Goal: Task Accomplishment & Management: Manage account settings

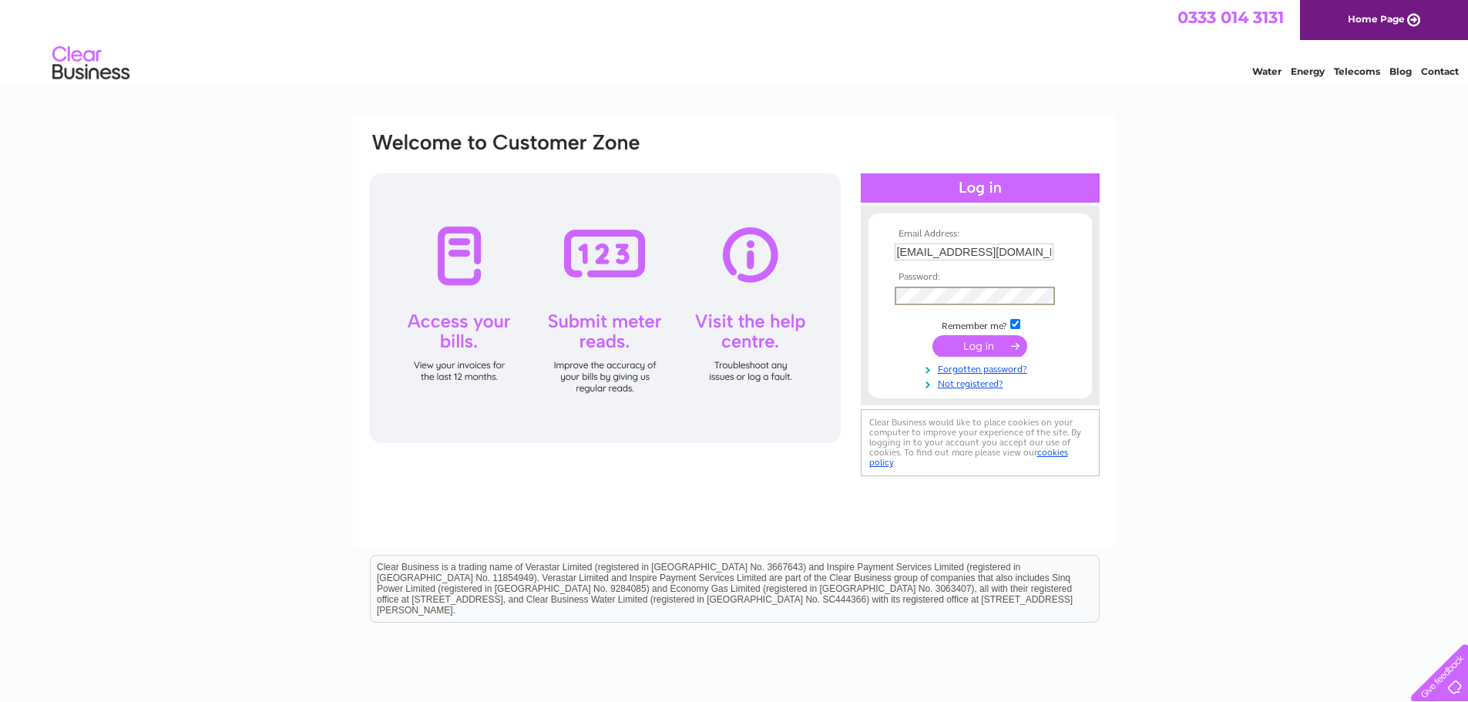
type input "jaeglasgowltd@gmail.com"
click at [971, 343] on input "submit" at bounding box center [980, 345] width 95 height 22
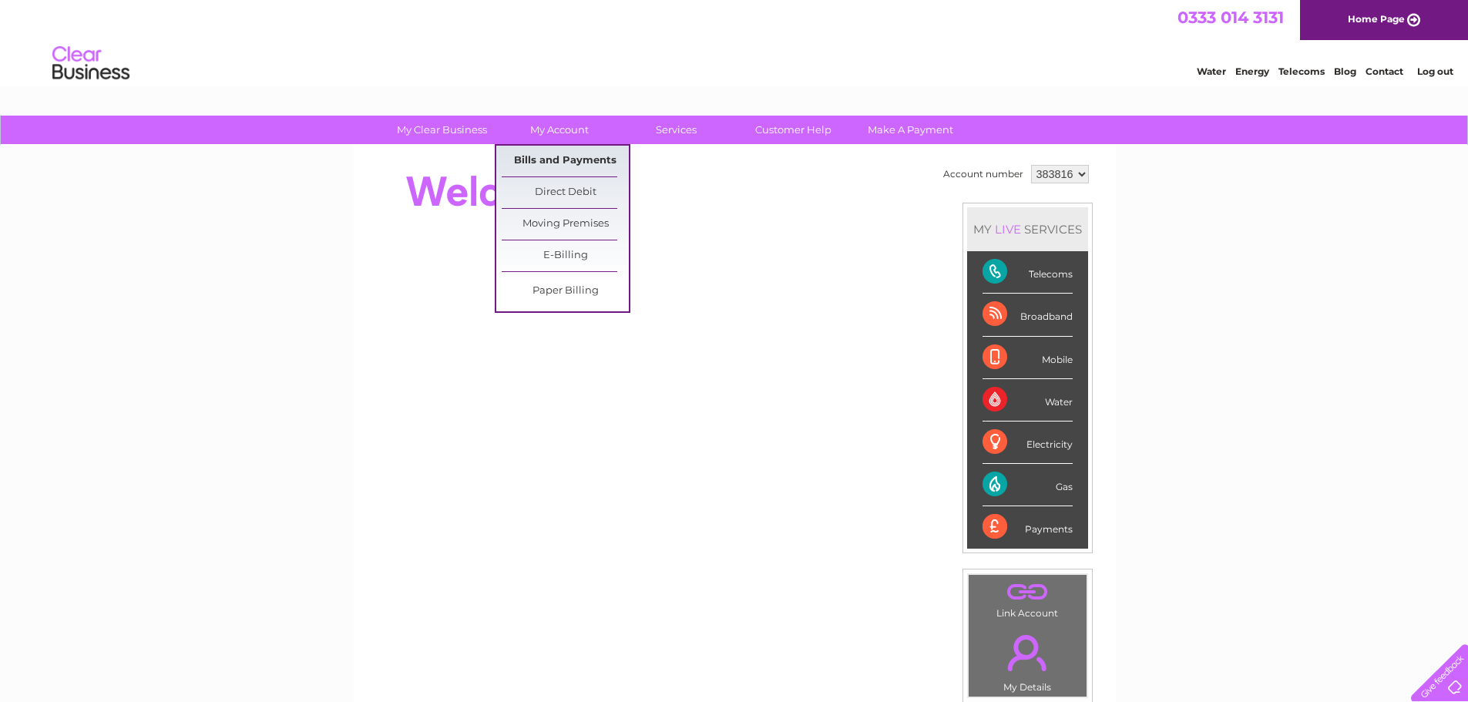
click at [550, 155] on link "Bills and Payments" at bounding box center [565, 161] width 127 height 31
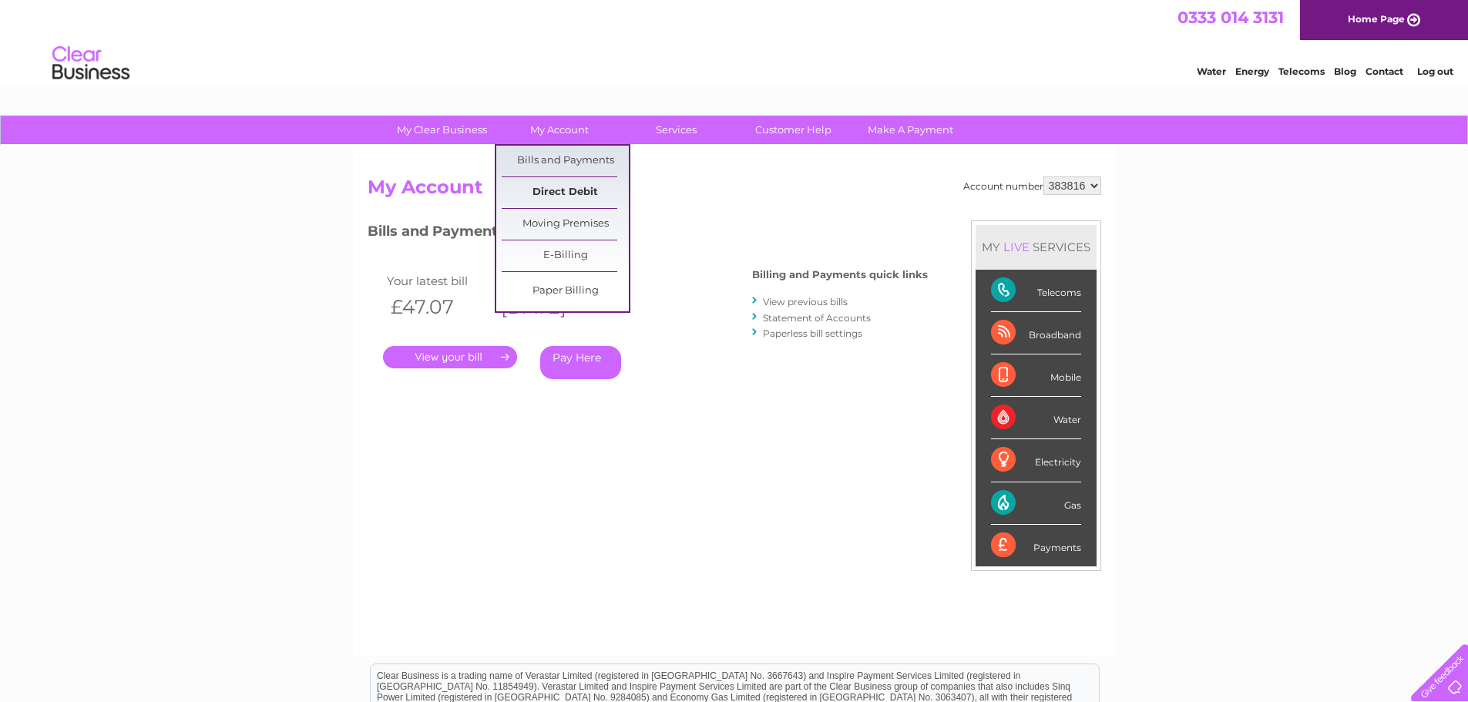
click at [560, 190] on link "Direct Debit" at bounding box center [565, 192] width 127 height 31
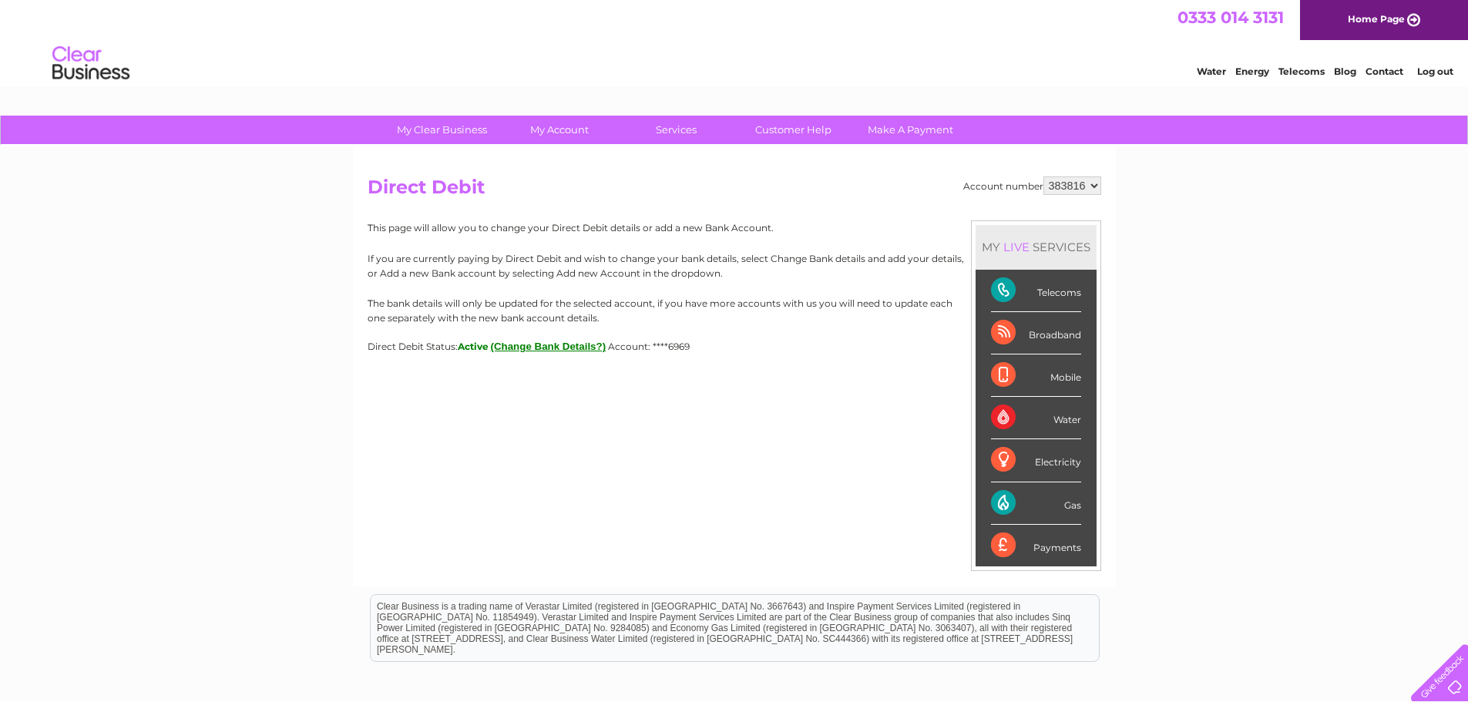
click at [556, 343] on button "(Change Bank Details?)" at bounding box center [549, 347] width 116 height 12
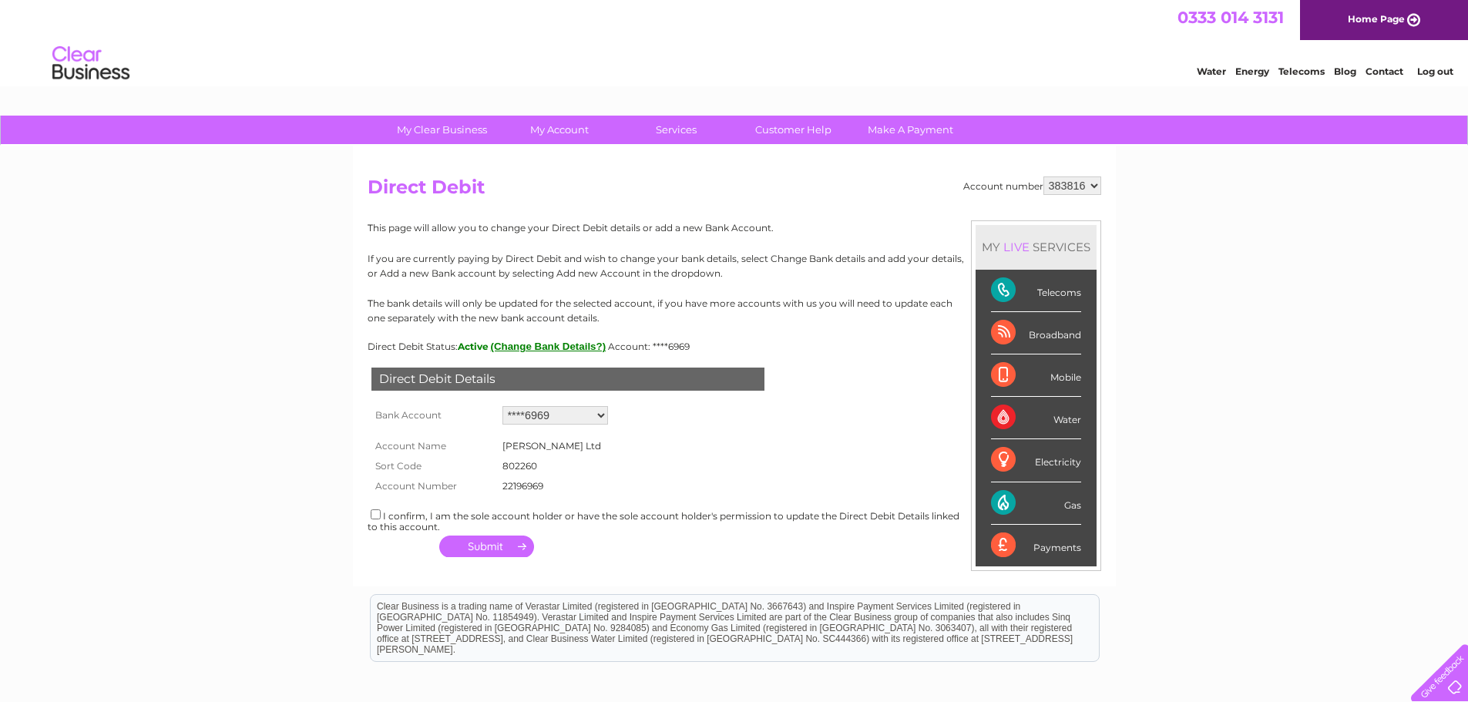
click at [601, 413] on select "Add new account ****6969 ****5475 ****6265 ****6265 ****8889 ****6969" at bounding box center [556, 415] width 106 height 18
click at [645, 423] on div "Direct Debit Details Bank Account Add new account ****6969 ****5475 ****6265 **…" at bounding box center [735, 457] width 734 height 210
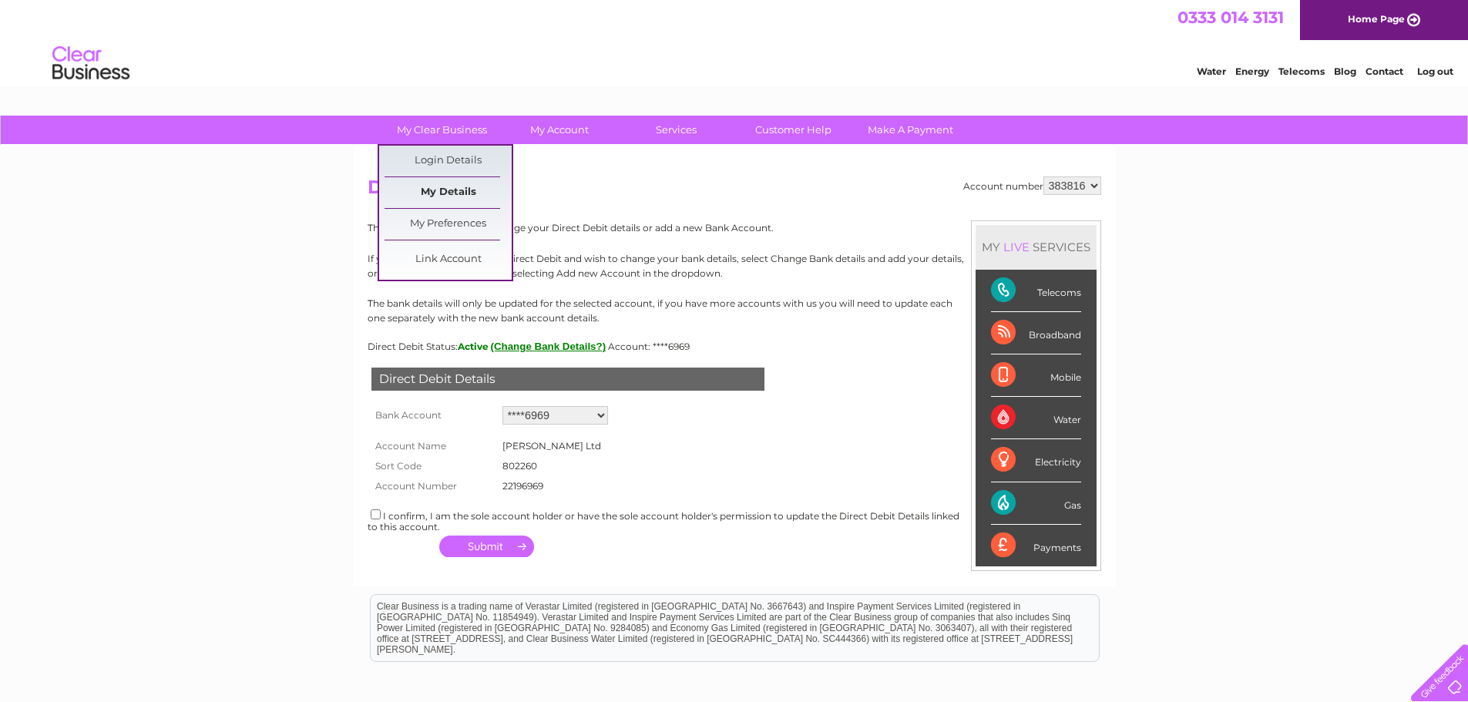
click at [460, 188] on link "My Details" at bounding box center [448, 192] width 127 height 31
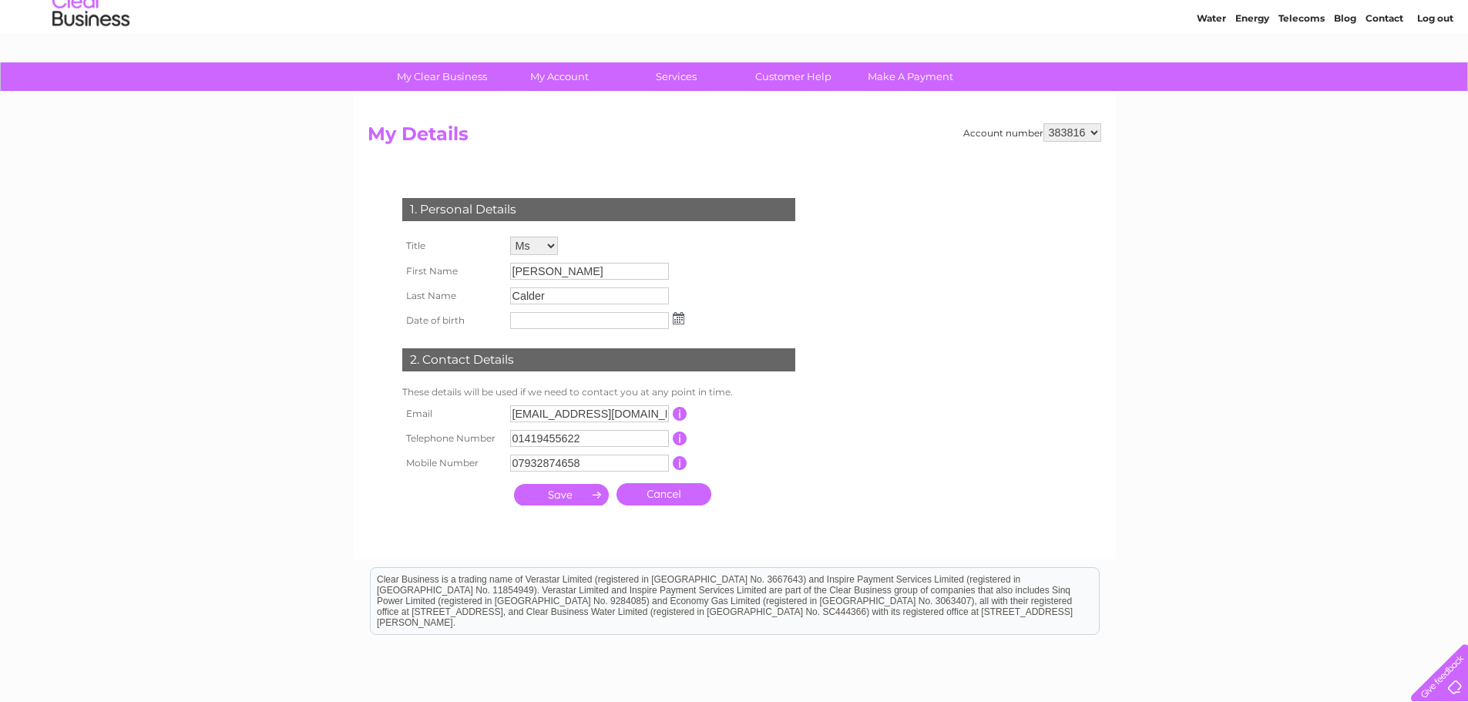
scroll to position [77, 0]
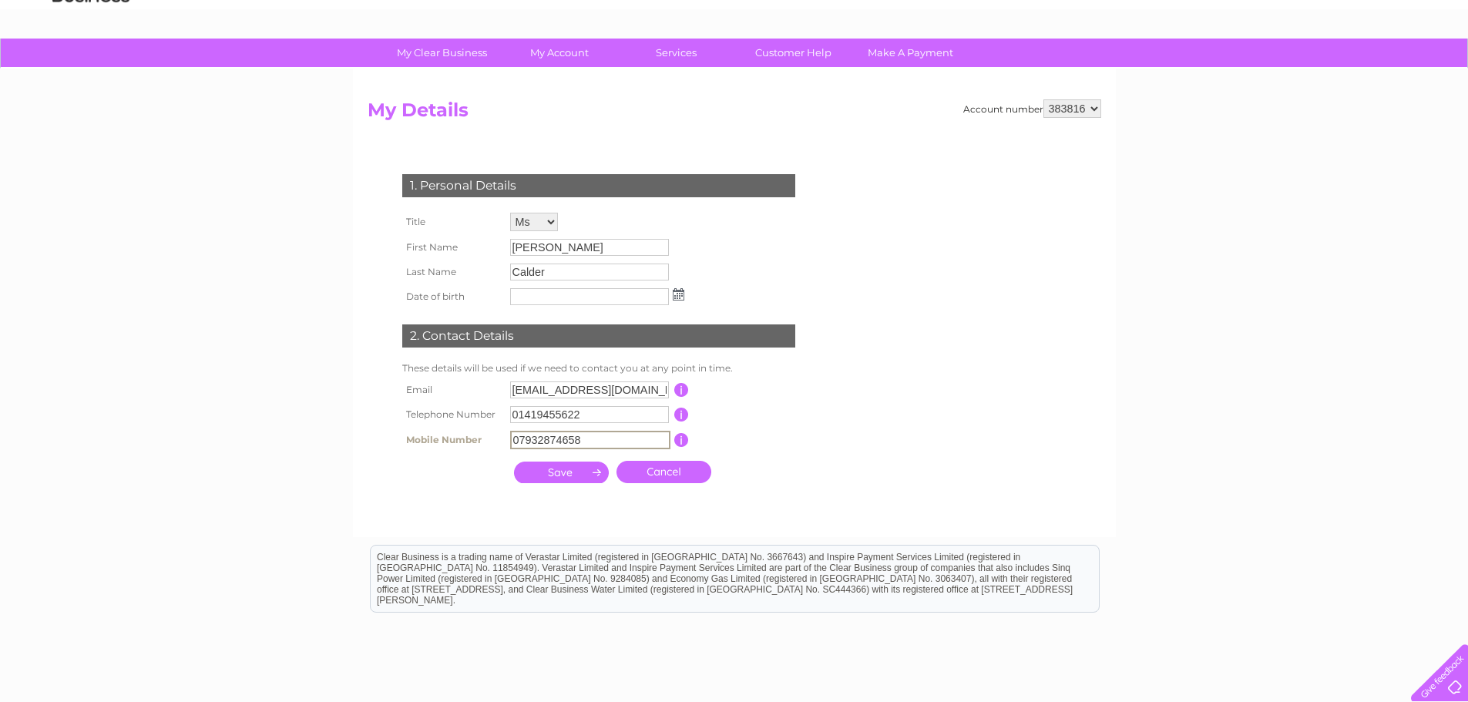
drag, startPoint x: 596, startPoint y: 441, endPoint x: 504, endPoint y: 435, distance: 91.9
click at [494, 439] on tr "Mobile Number 07932874658 This should be a valid mobile number starting with 07…" at bounding box center [605, 440] width 414 height 26
type input "07799722230"
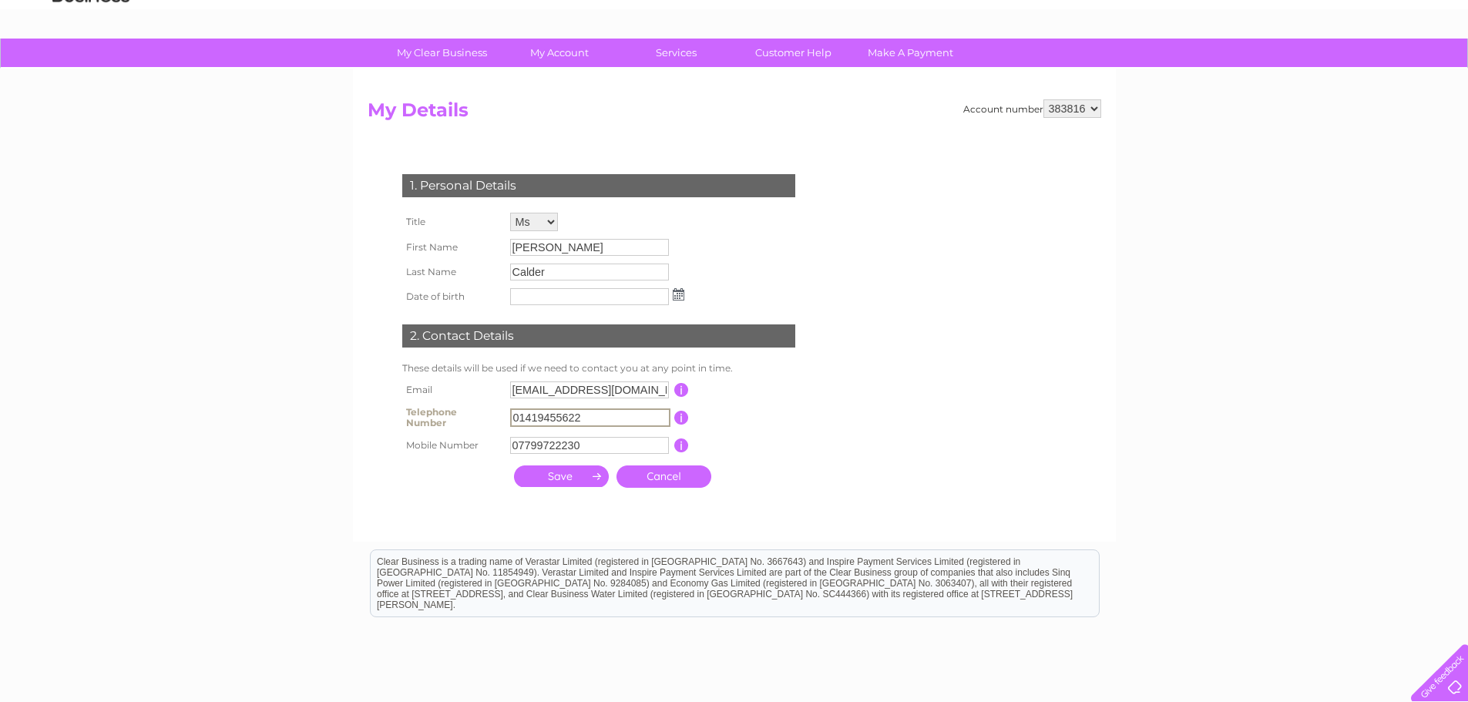
drag, startPoint x: 596, startPoint y: 415, endPoint x: 609, endPoint y: 361, distance: 54.8
click at [465, 403] on tr "Telephone Number 01419455622 This should be a valid landline telephone number s…" at bounding box center [605, 417] width 414 height 31
type input "07549111111"
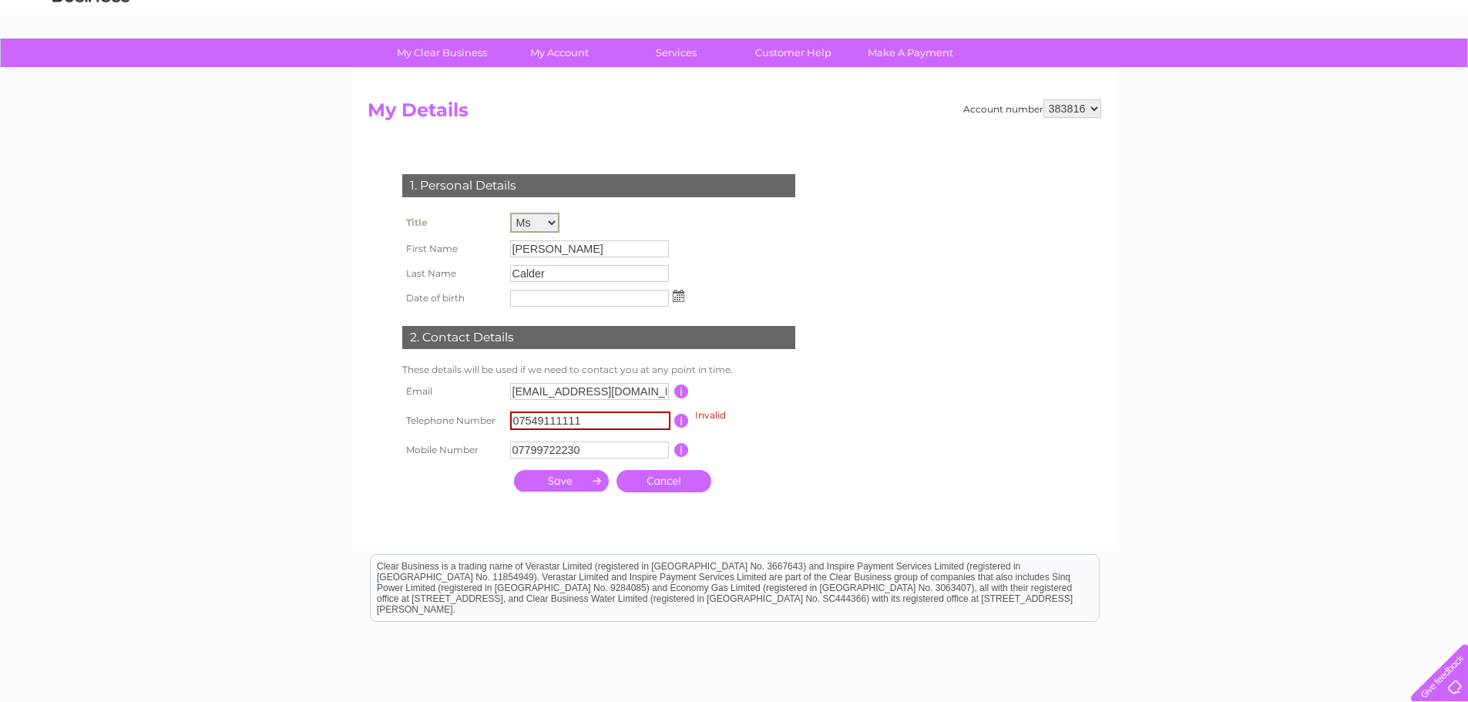
click at [550, 220] on select "Mr Mrs Ms Miss Dr Rev Prof Other" at bounding box center [534, 223] width 49 height 20
click at [559, 479] on input "submit" at bounding box center [561, 481] width 95 height 22
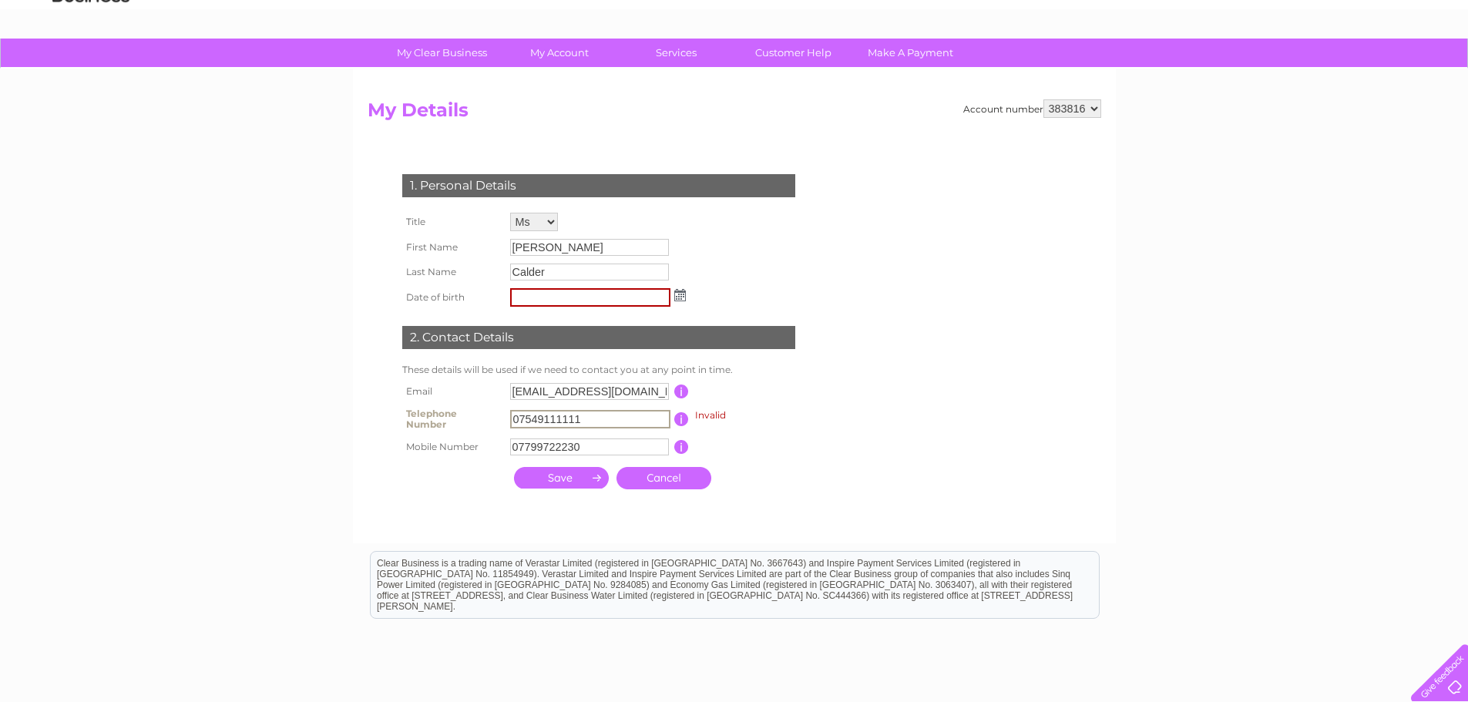
drag, startPoint x: 576, startPoint y: 425, endPoint x: 390, endPoint y: 394, distance: 188.4
click at [391, 395] on div "1. Personal Details Title Mr Mrs Ms Miss Dr Rev Prof Other First Name Anne Last…" at bounding box center [602, 328] width 469 height 338
click at [563, 464] on td at bounding box center [561, 478] width 103 height 30
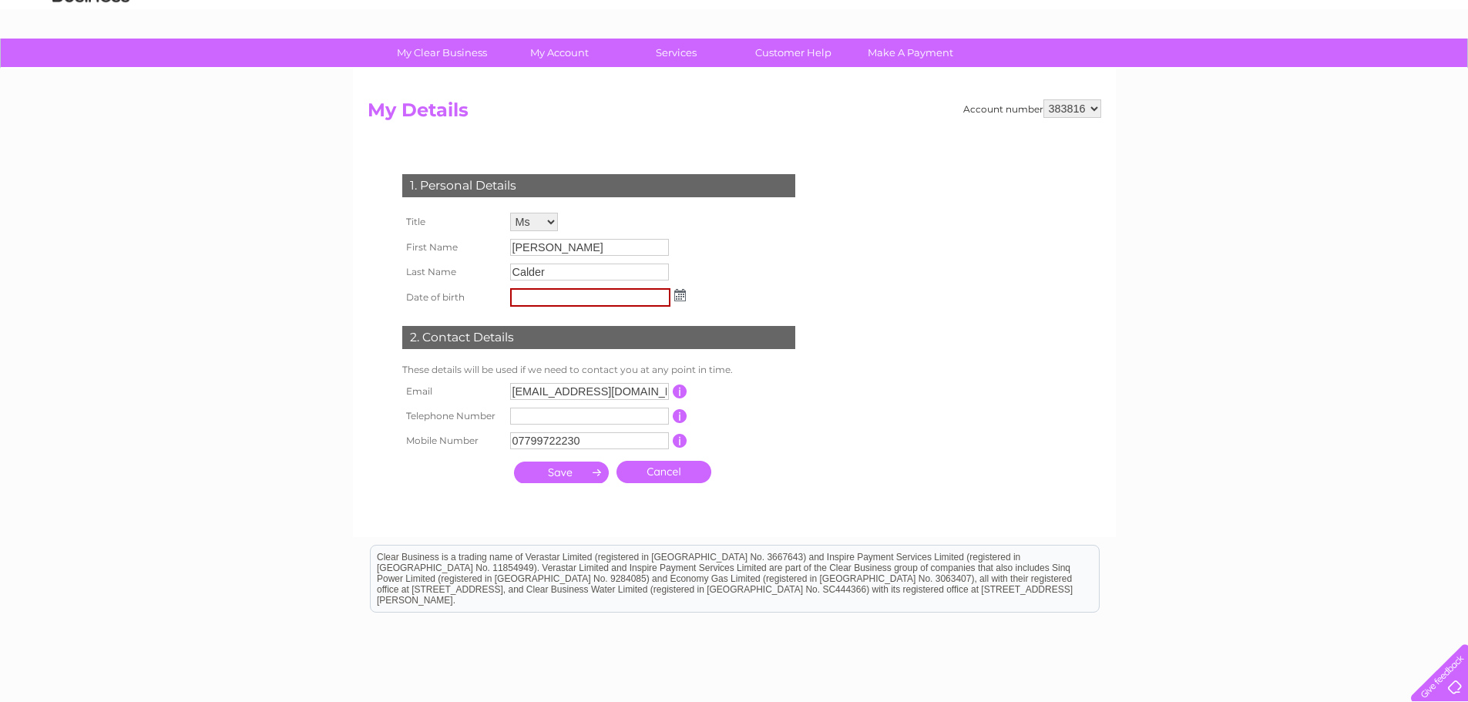
click at [567, 466] on input "submit" at bounding box center [561, 473] width 95 height 22
click at [573, 471] on input "submit" at bounding box center [561, 473] width 95 height 22
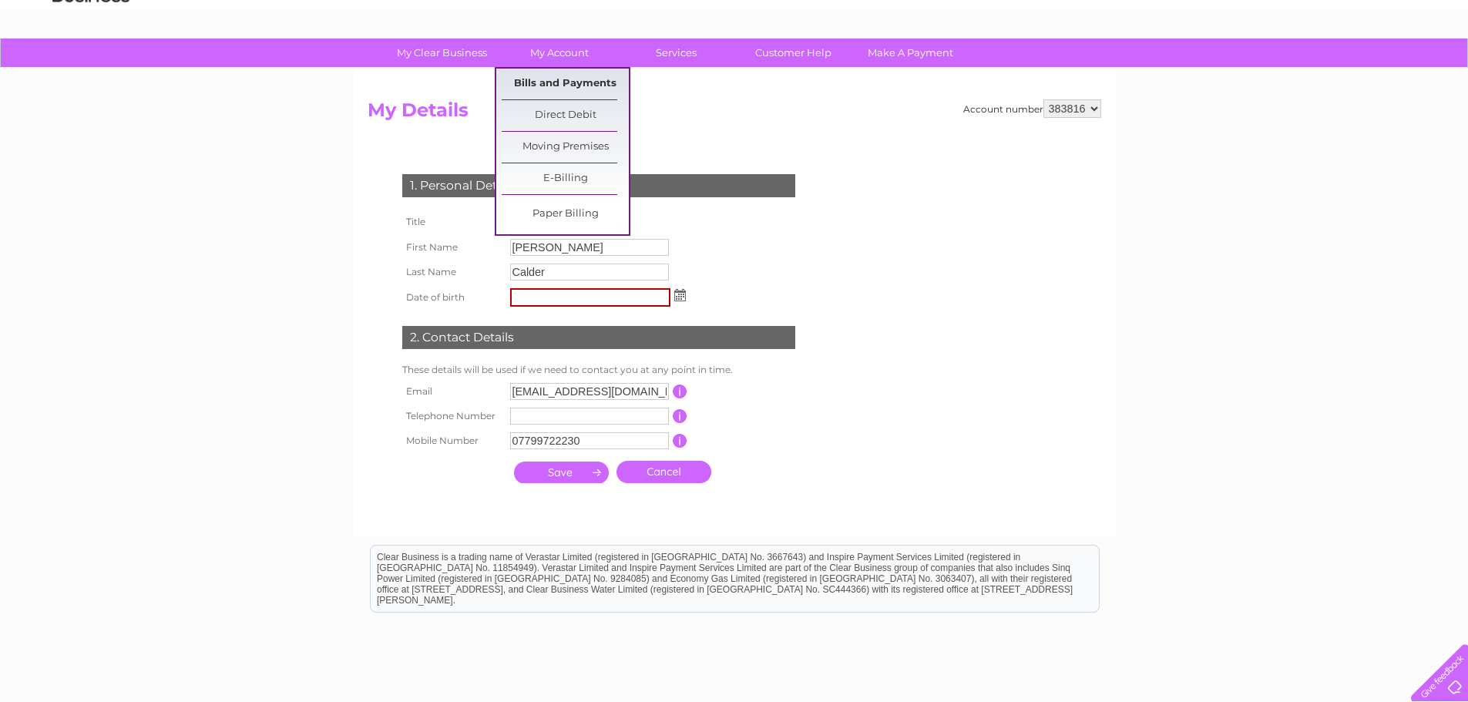
click at [563, 78] on link "Bills and Payments" at bounding box center [565, 84] width 127 height 31
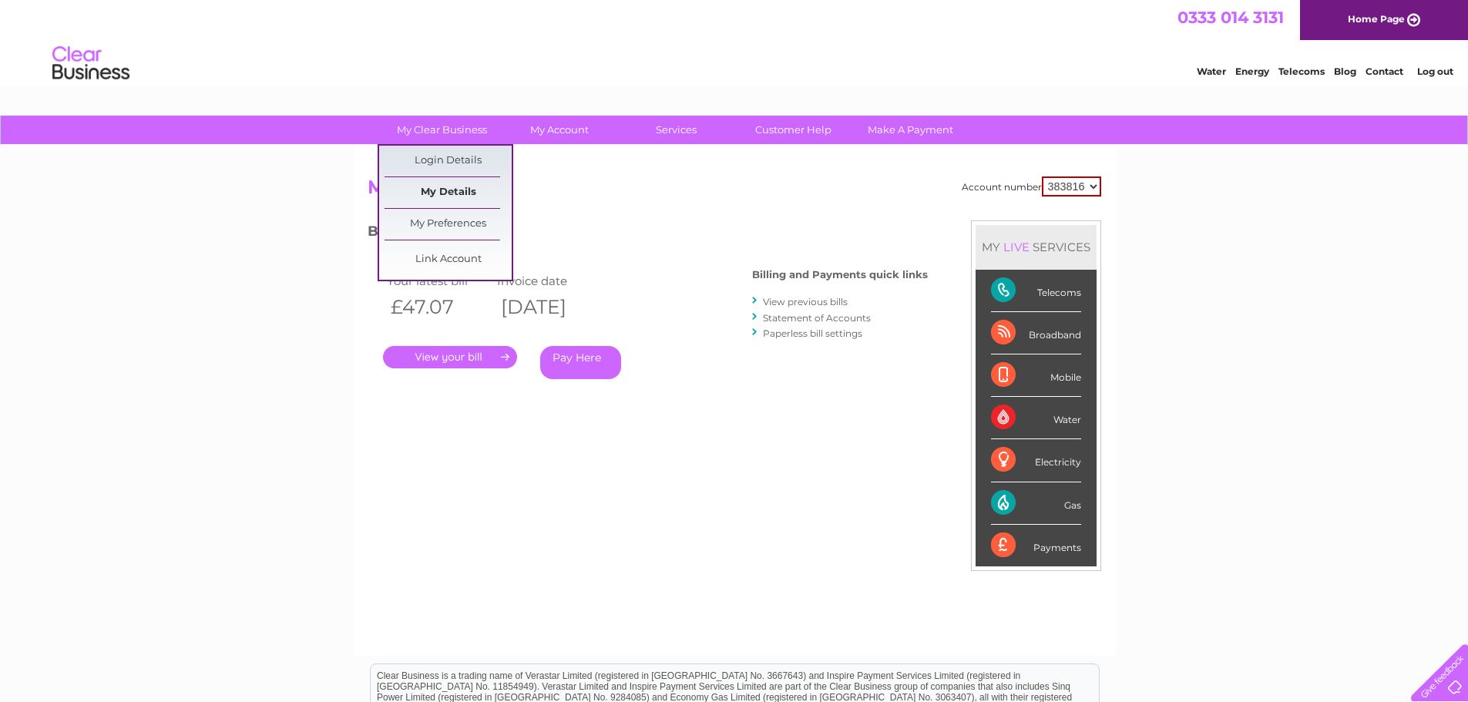
click at [471, 187] on link "My Details" at bounding box center [448, 192] width 127 height 31
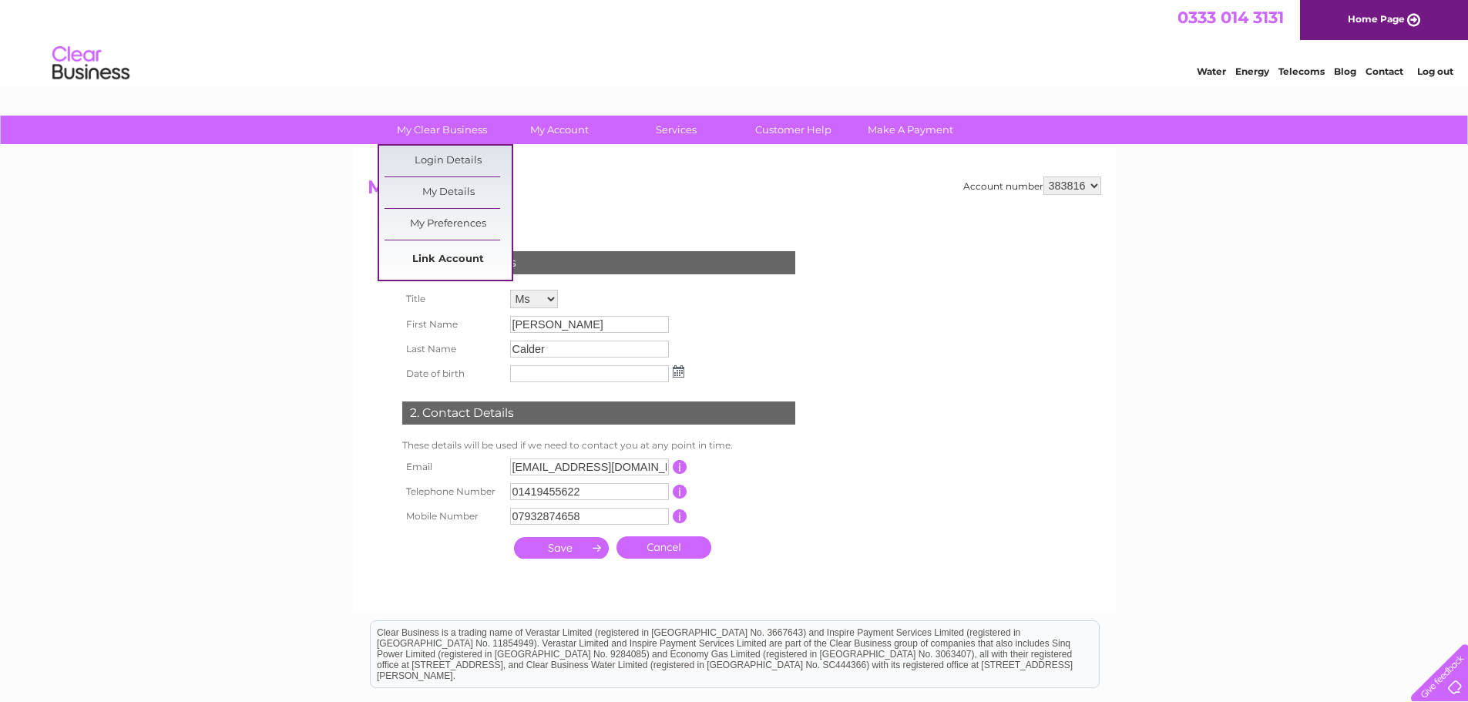
click at [456, 255] on link "Link Account" at bounding box center [448, 259] width 127 height 31
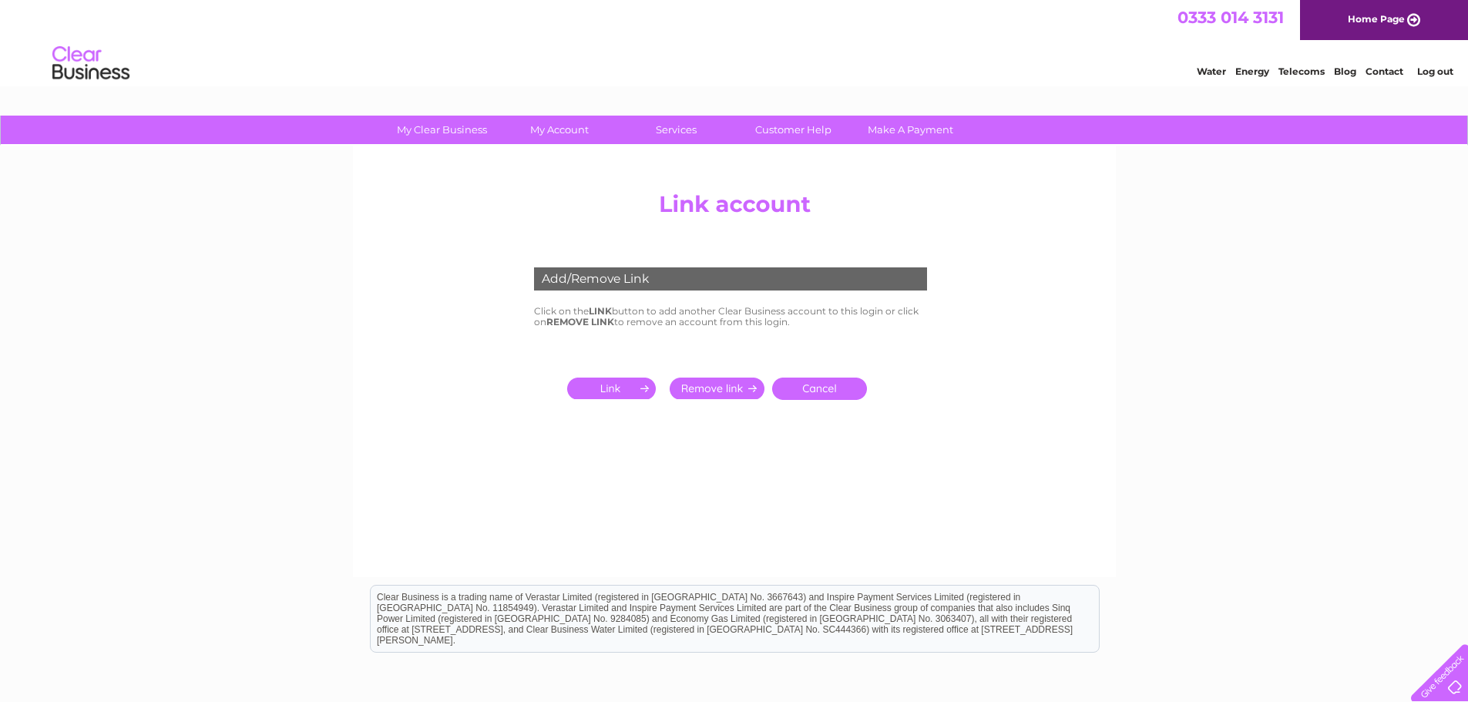
click at [608, 386] on input "submit" at bounding box center [614, 389] width 95 height 22
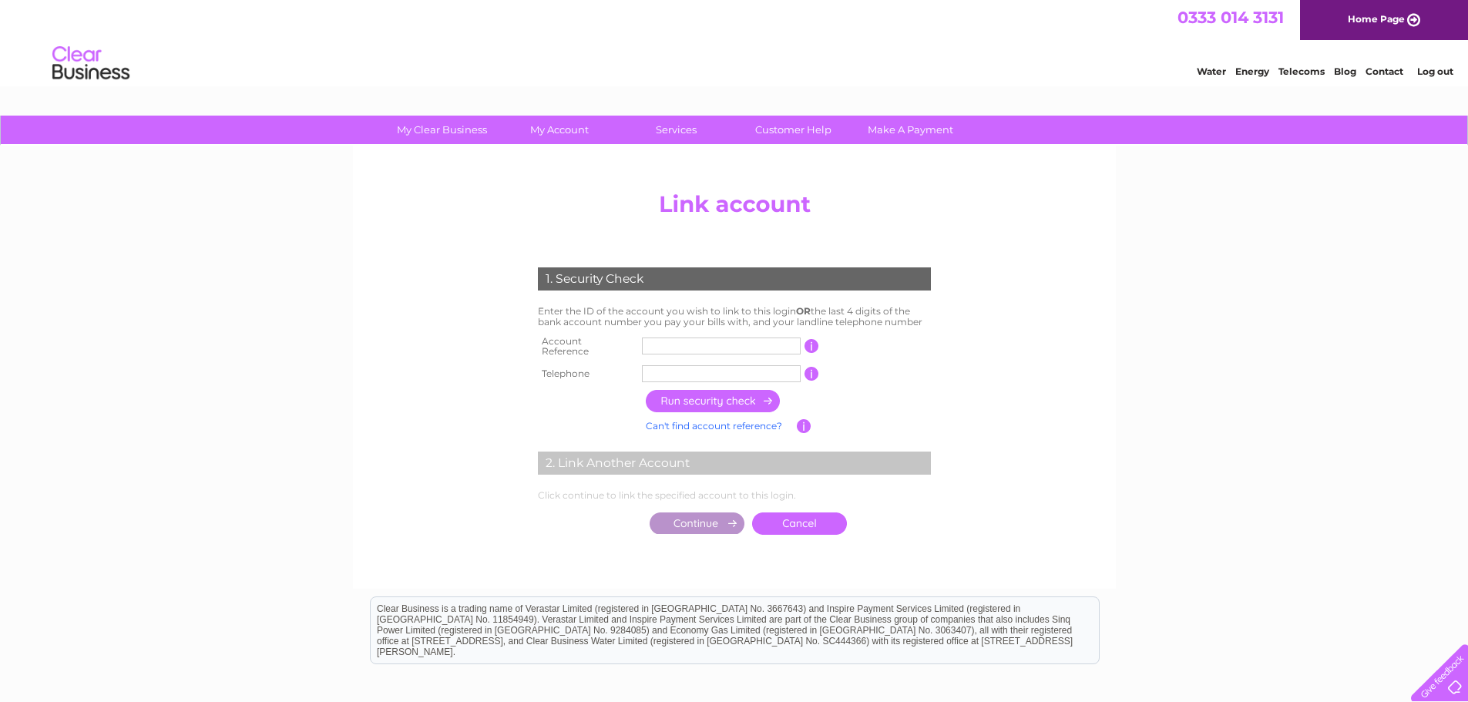
click at [656, 340] on input "text" at bounding box center [721, 346] width 159 height 17
drag, startPoint x: 657, startPoint y: 345, endPoint x: 638, endPoint y: 348, distance: 18.8
click at [638, 348] on td "CB110747" at bounding box center [721, 346] width 166 height 31
click at [687, 345] on input "110747" at bounding box center [721, 346] width 159 height 17
type input "1107479"
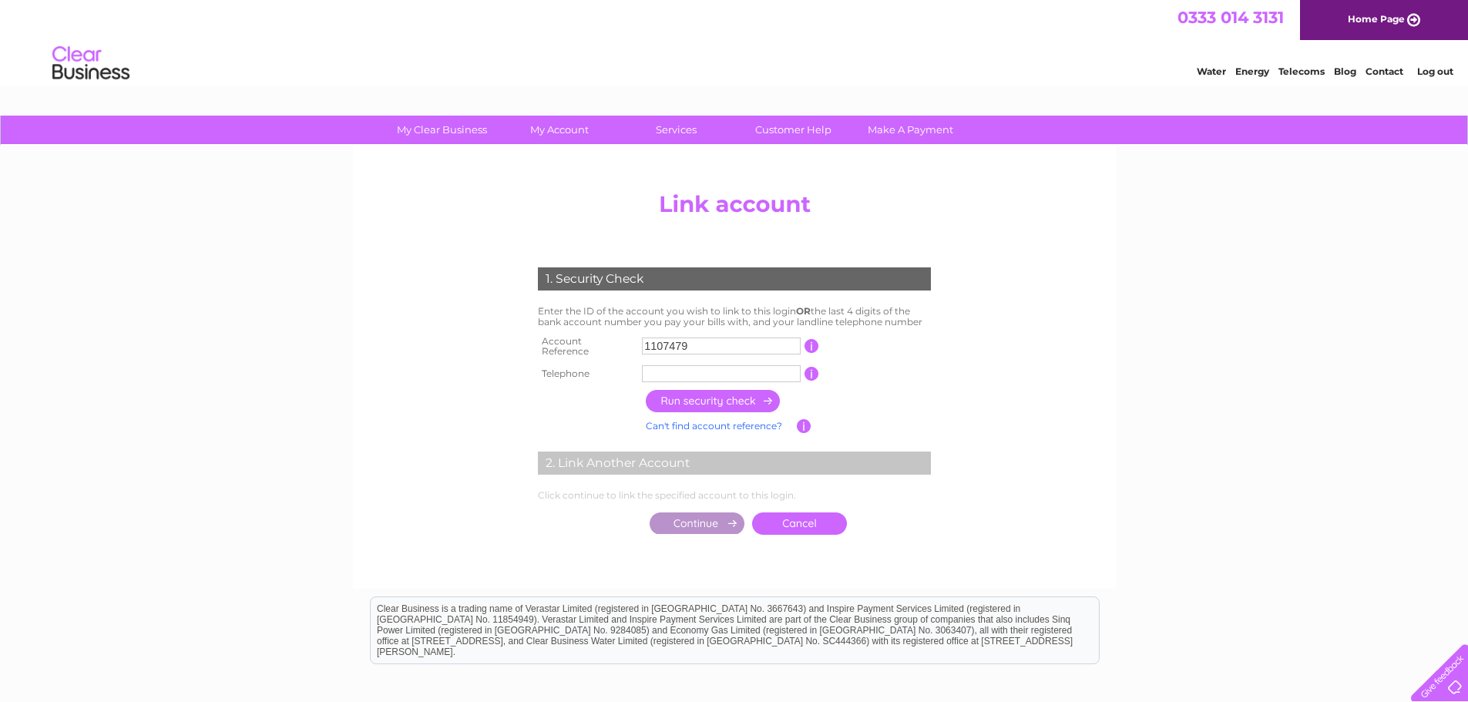
click at [704, 369] on input "text" at bounding box center [721, 373] width 159 height 17
type input "07799722230"
click at [718, 390] on input "button" at bounding box center [714, 401] width 136 height 22
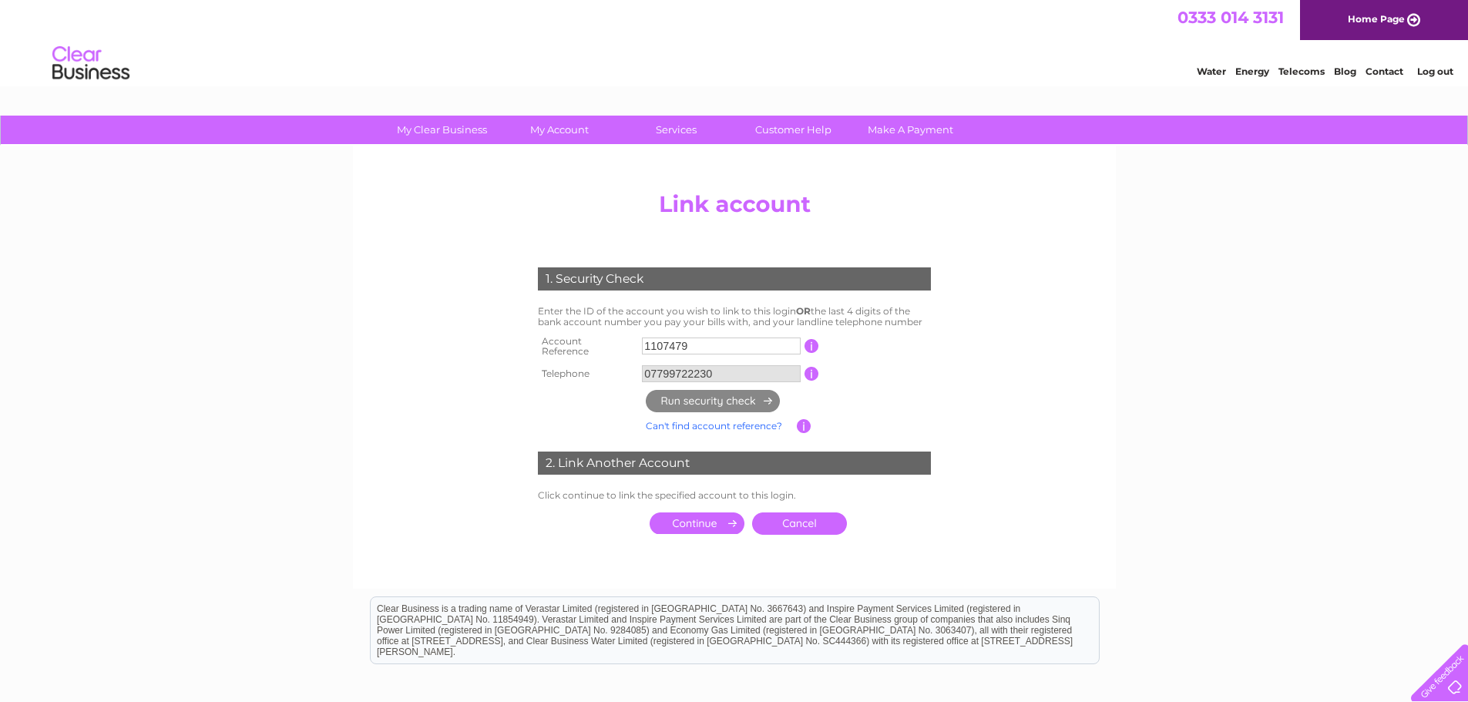
click at [695, 513] on input "submit" at bounding box center [697, 524] width 95 height 22
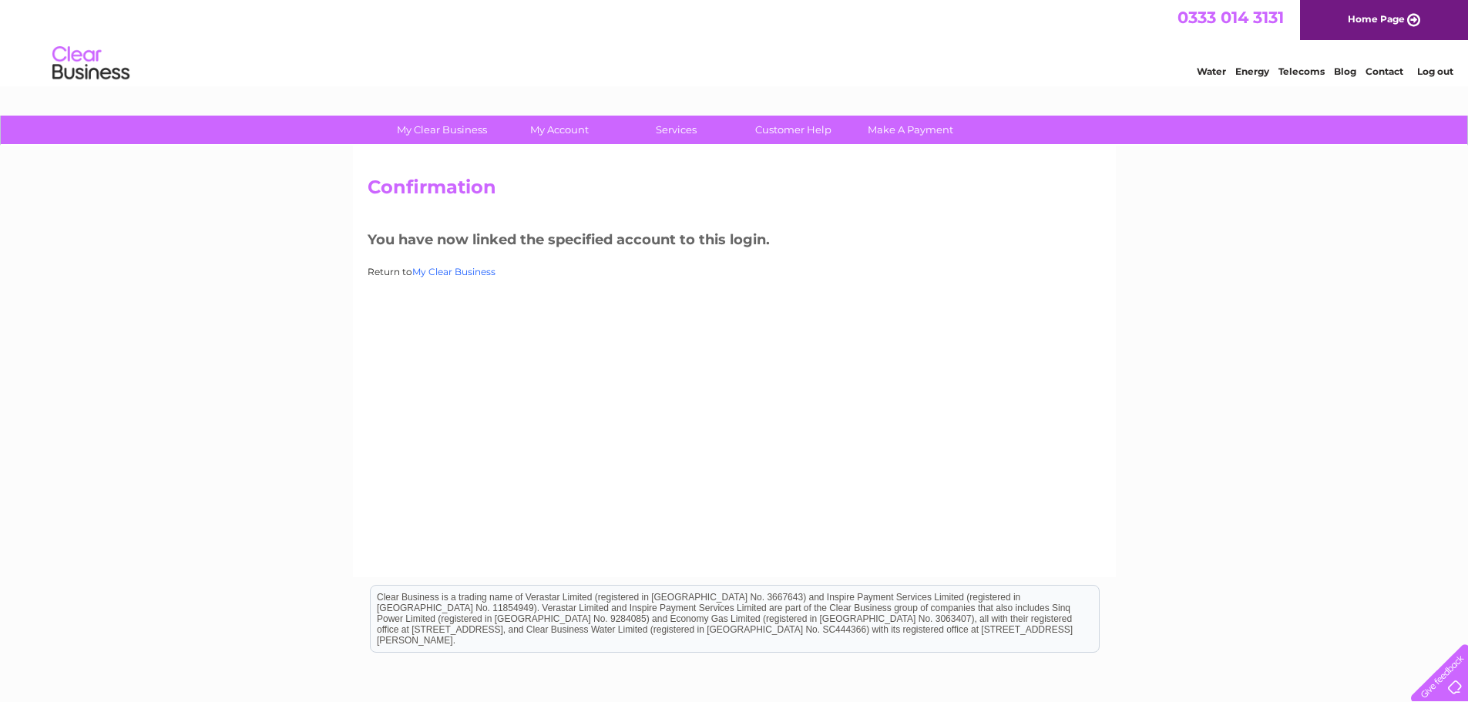
click at [447, 272] on link "My Clear Business" at bounding box center [453, 272] width 83 height 12
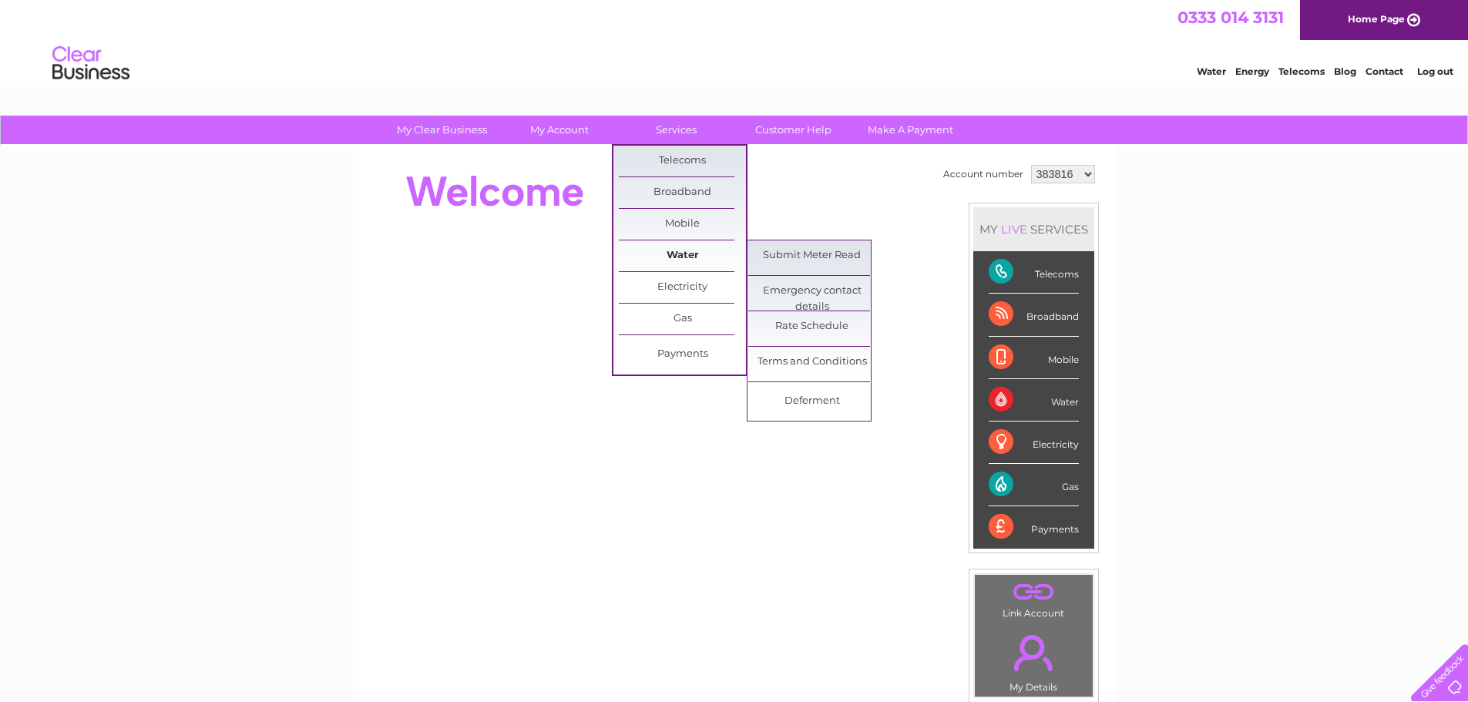
click at [690, 252] on link "Water" at bounding box center [682, 255] width 127 height 31
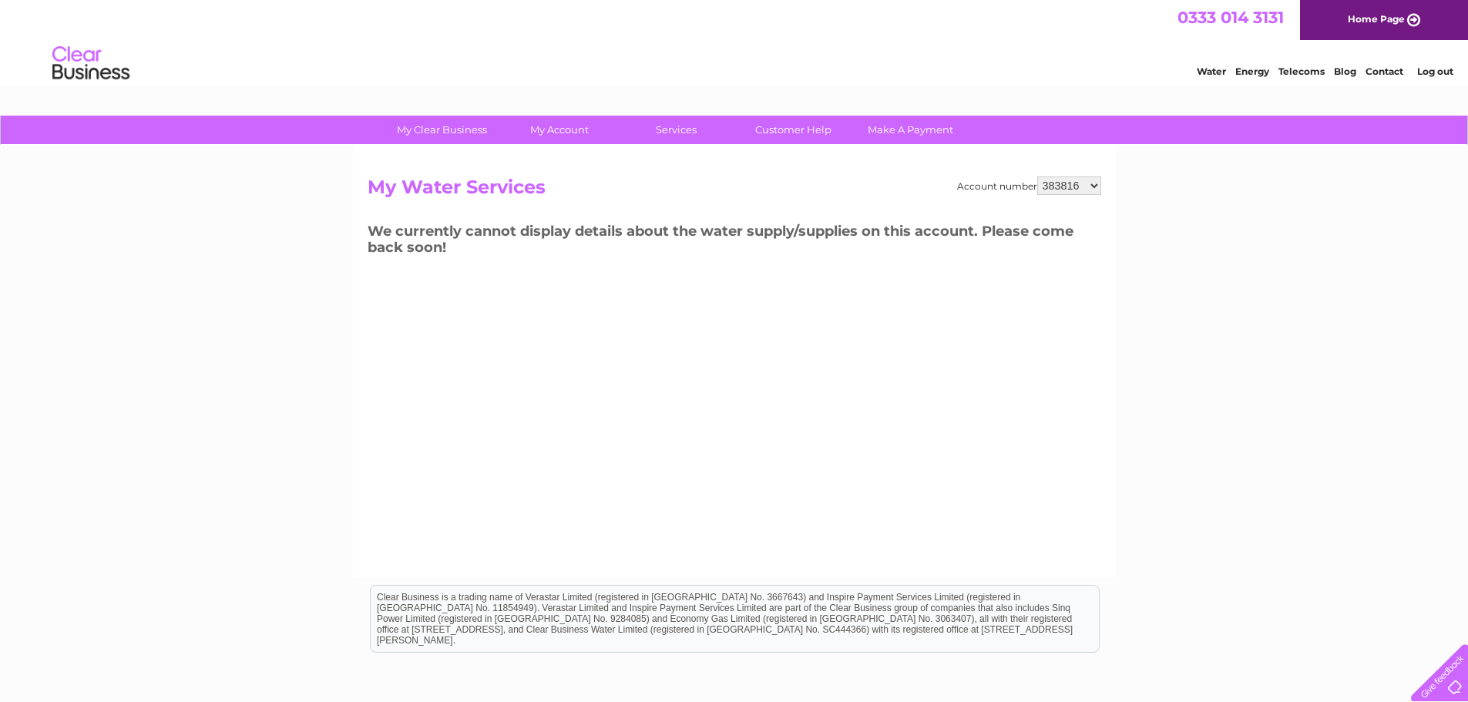
click at [1095, 186] on select "383816 1107479" at bounding box center [1069, 185] width 64 height 18
select select "1107479"
click at [1038, 176] on select "383816 1107479" at bounding box center [1069, 185] width 64 height 18
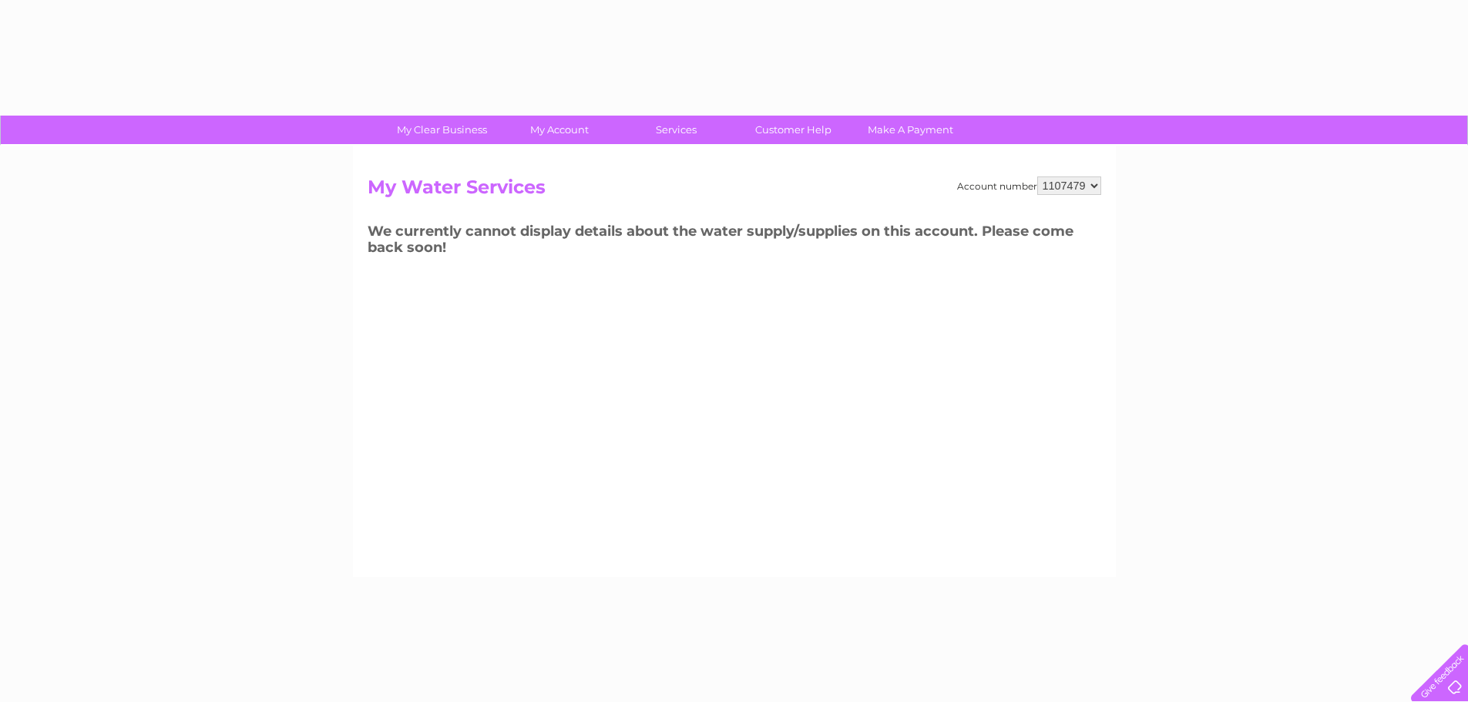
select select "1107479"
